Goal: Navigation & Orientation: Find specific page/section

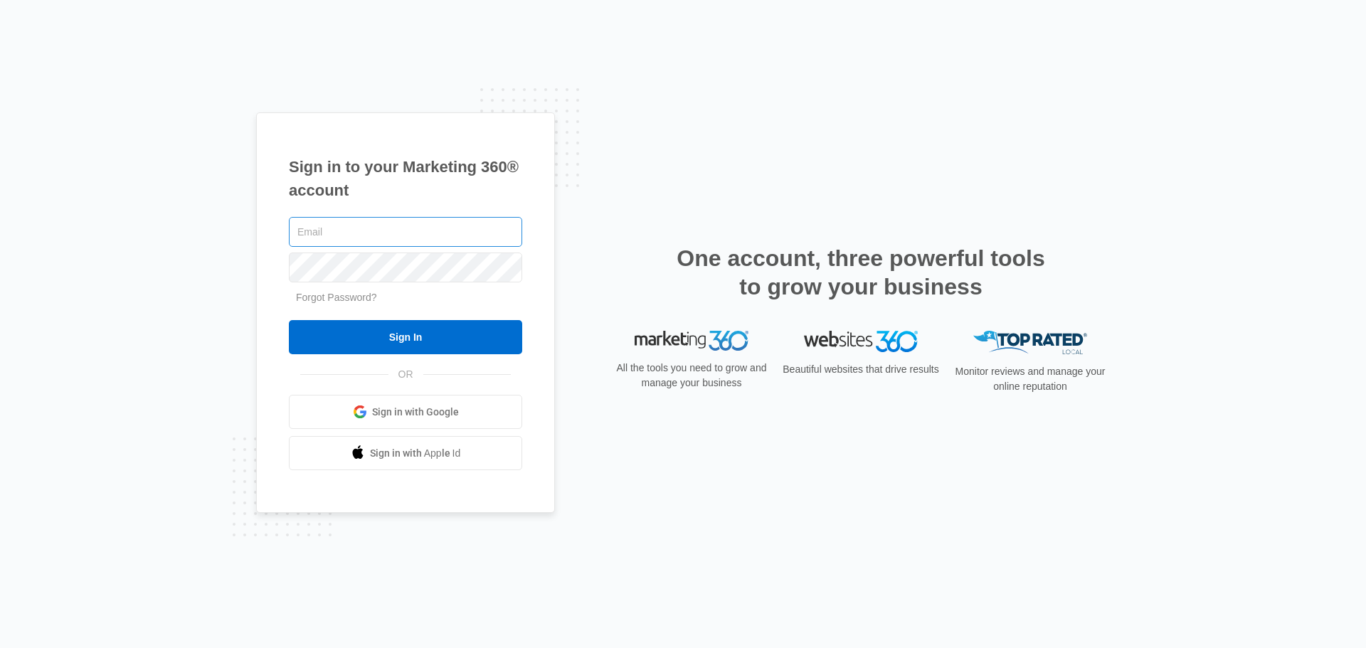
click at [460, 230] on input "text" at bounding box center [405, 232] width 233 height 30
type input "[PERSON_NAME][EMAIL_ADDRESS][PERSON_NAME][DOMAIN_NAME]"
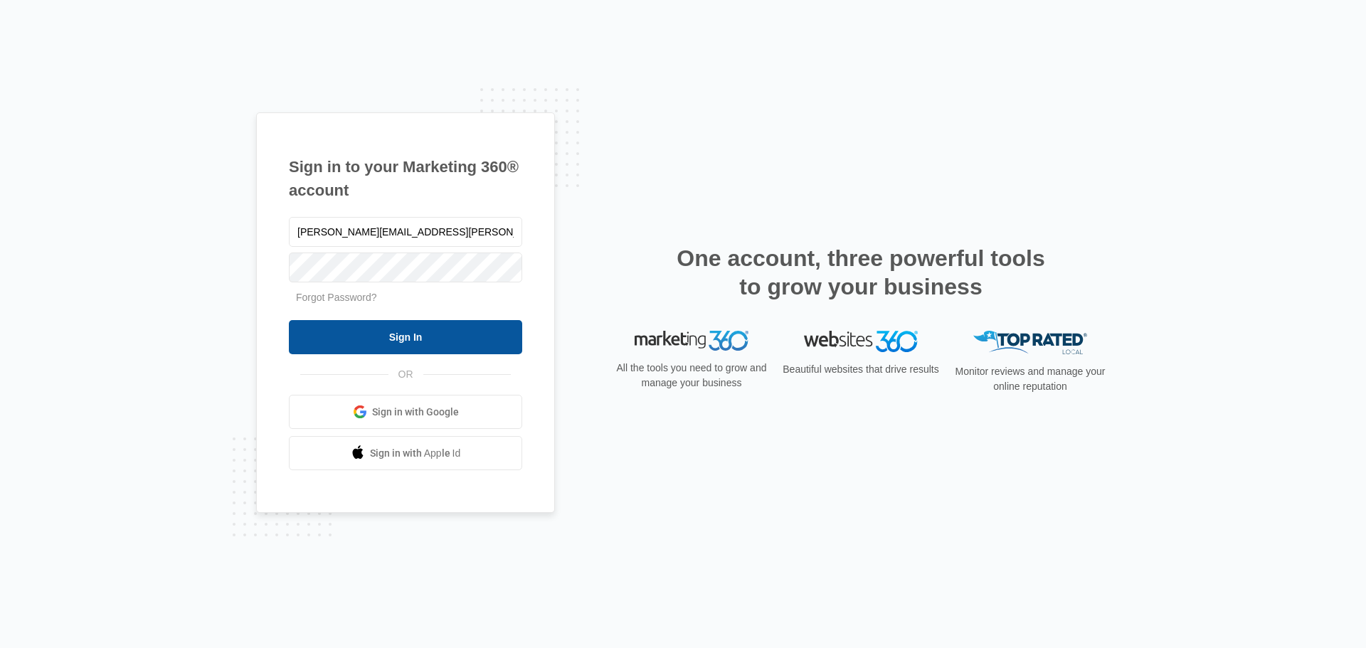
click at [444, 339] on input "Sign In" at bounding box center [405, 337] width 233 height 34
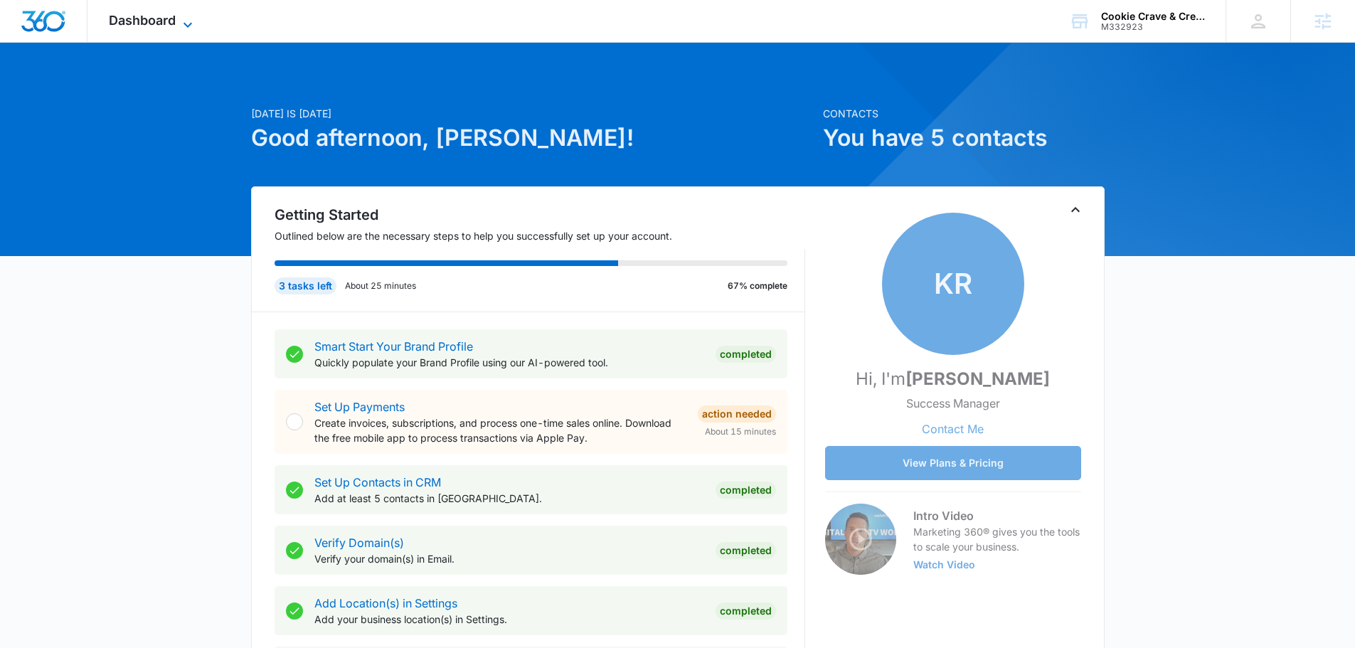
click at [147, 16] on span "Dashboard" at bounding box center [142, 20] width 67 height 15
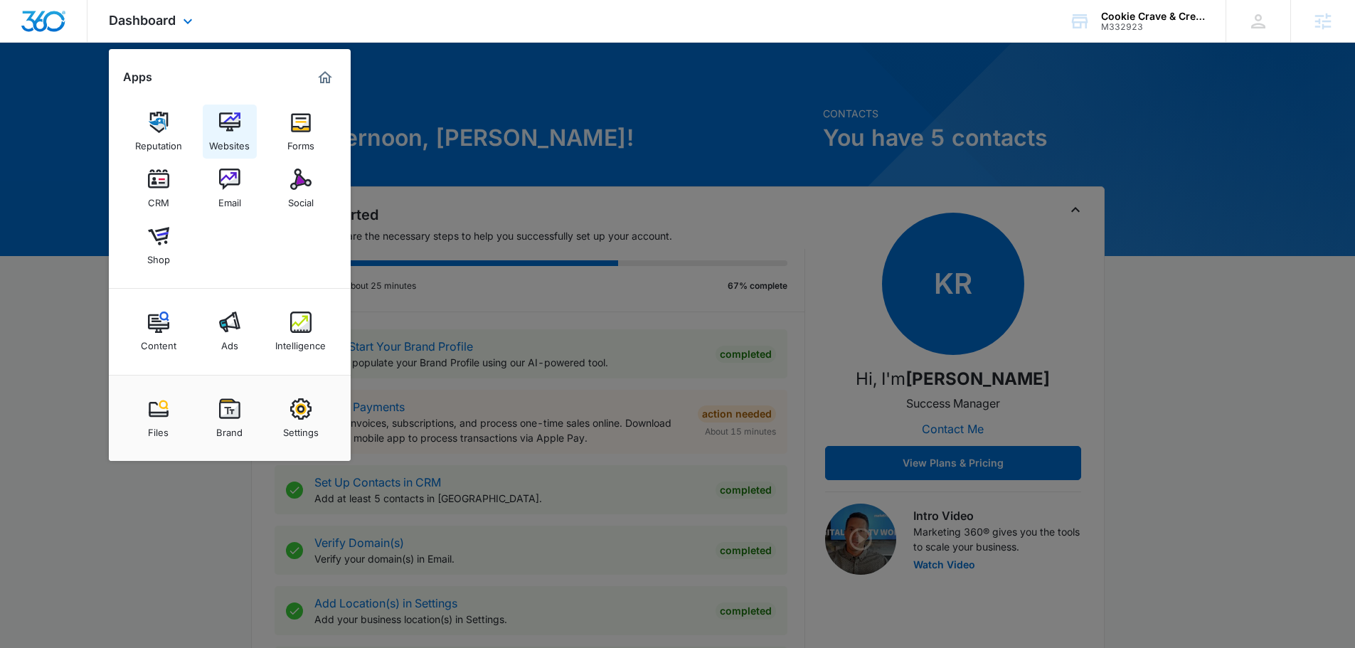
click at [214, 120] on link "Websites" at bounding box center [230, 132] width 54 height 54
